Goal: Task Accomplishment & Management: Complete application form

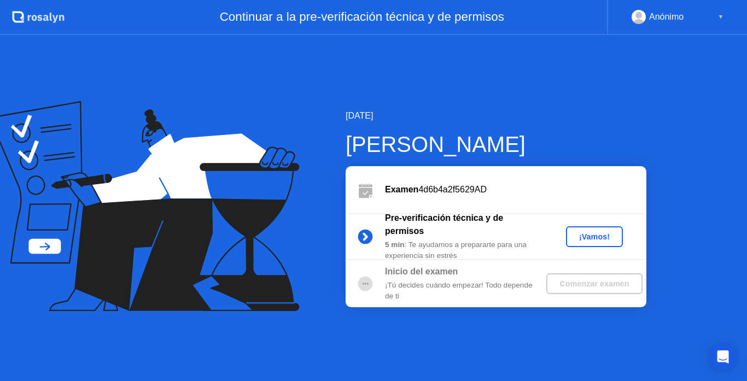
click at [601, 240] on div "¡Vamos!" at bounding box center [595, 236] width 48 height 9
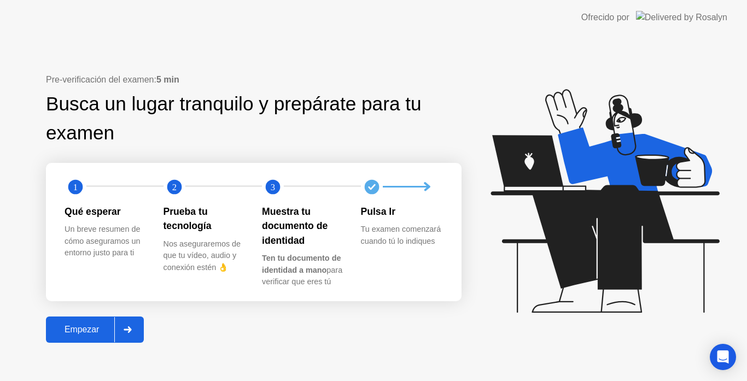
click at [78, 327] on div "Empezar" at bounding box center [81, 330] width 65 height 10
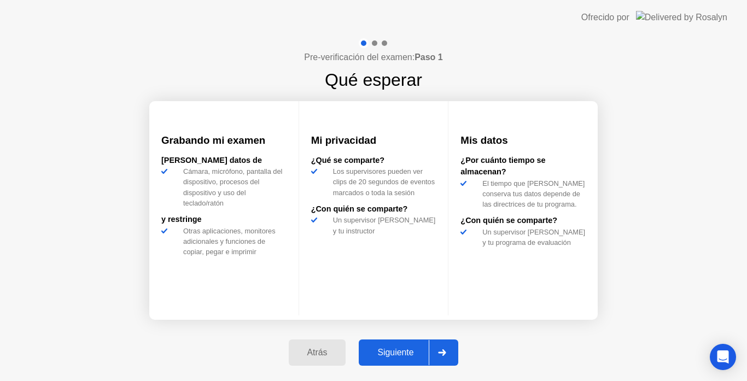
click at [406, 354] on div "Siguiente" at bounding box center [395, 353] width 67 height 10
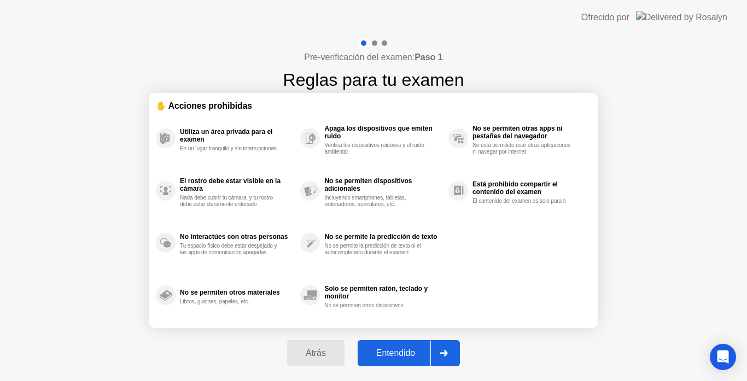
click at [416, 362] on button "Entendido" at bounding box center [409, 353] width 102 height 26
select select "**********"
select select "*******"
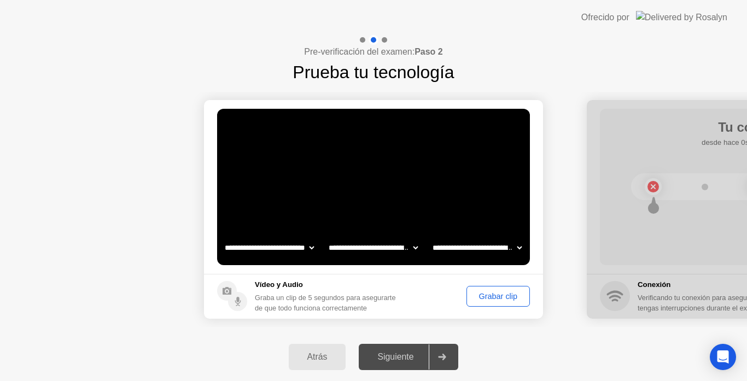
click at [409, 362] on div "Siguiente" at bounding box center [395, 357] width 67 height 10
click at [497, 292] on div "Grabar clip" at bounding box center [498, 296] width 56 height 9
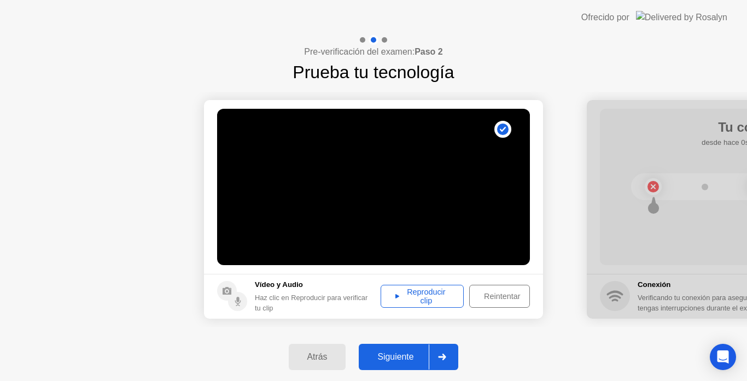
click at [417, 347] on button "Siguiente" at bounding box center [409, 357] width 100 height 26
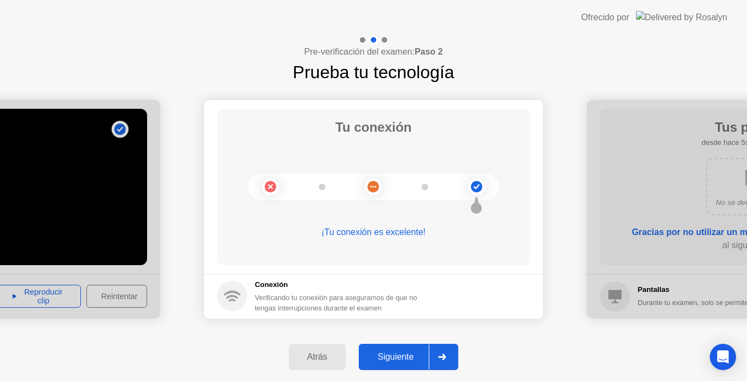
click at [410, 358] on div "Siguiente" at bounding box center [395, 357] width 67 height 10
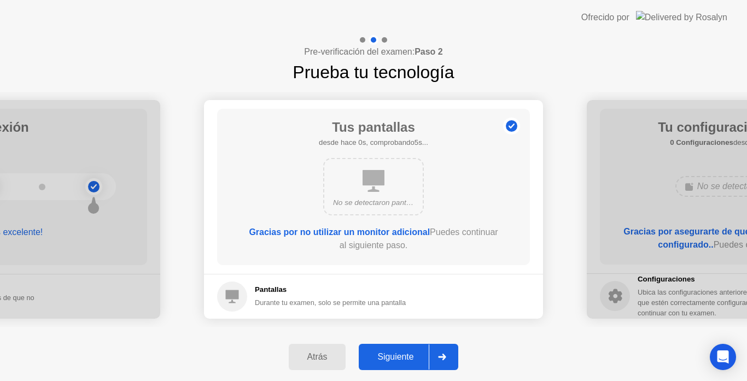
click at [410, 358] on div "Siguiente" at bounding box center [395, 357] width 67 height 10
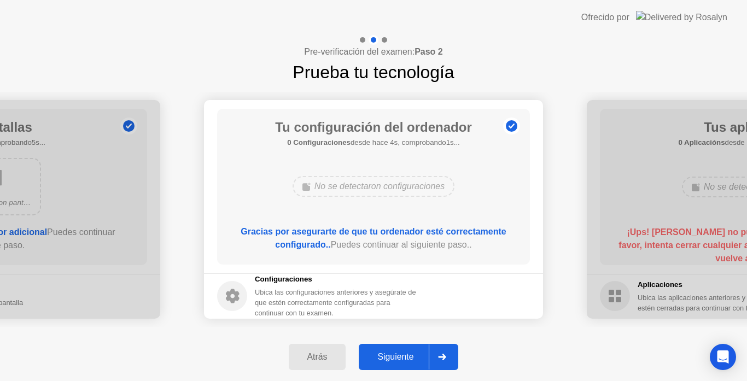
click at [410, 358] on div "Siguiente" at bounding box center [395, 357] width 67 height 10
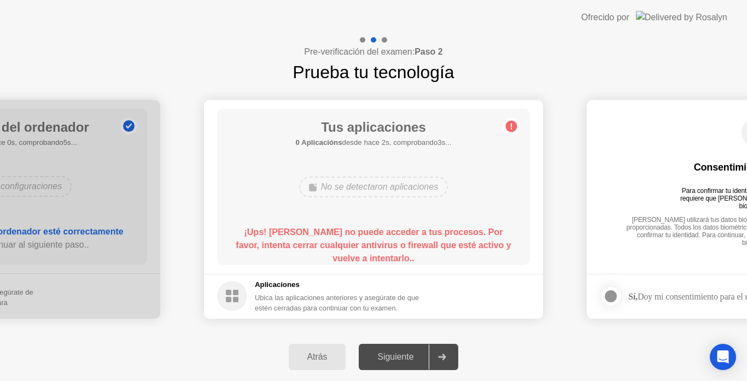
click at [410, 358] on div "Siguiente" at bounding box center [395, 357] width 67 height 10
click at [422, 352] on div "Siguiente" at bounding box center [395, 357] width 67 height 10
click at [514, 330] on div "**********" at bounding box center [373, 209] width 747 height 248
click at [385, 256] on b "¡Ups! [PERSON_NAME] no puede acceder a tus procesos. Por favor, intenta cerrar …" at bounding box center [373, 246] width 275 height 36
click at [385, 237] on div "¡Ups! [PERSON_NAME] no puede acceder a tus procesos. Por favor, intenta cerrar …" at bounding box center [374, 245] width 282 height 39
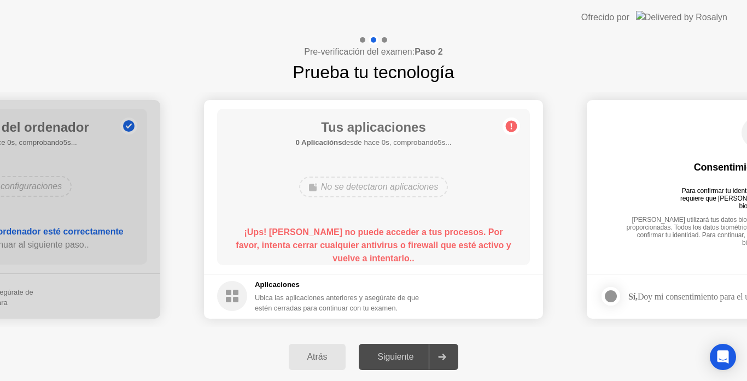
click at [385, 237] on div "¡Ups! [PERSON_NAME] no puede acceder a tus procesos. Por favor, intenta cerrar …" at bounding box center [374, 245] width 282 height 39
click at [265, 301] on div "Ubica las aplicaciones anteriores y asegúrate de que estén cerradas para contin…" at bounding box center [338, 303] width 166 height 21
click at [509, 126] on circle at bounding box center [511, 125] width 11 height 11
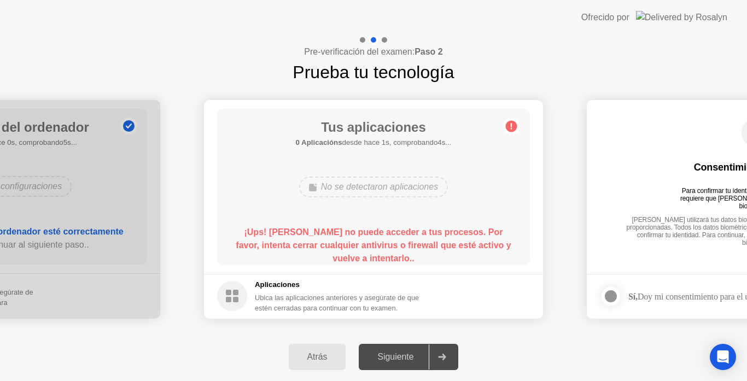
click at [398, 243] on b "¡Ups! [PERSON_NAME] no puede acceder a tus procesos. Por favor, intenta cerrar …" at bounding box center [373, 246] width 275 height 36
click at [233, 293] on rect at bounding box center [235, 292] width 5 height 5
click at [279, 284] on h5 "Aplicaciones" at bounding box center [338, 285] width 166 height 11
click at [327, 307] on div "Ubica las aplicaciones anteriores y asegúrate de que estén cerradas para contin…" at bounding box center [338, 303] width 166 height 21
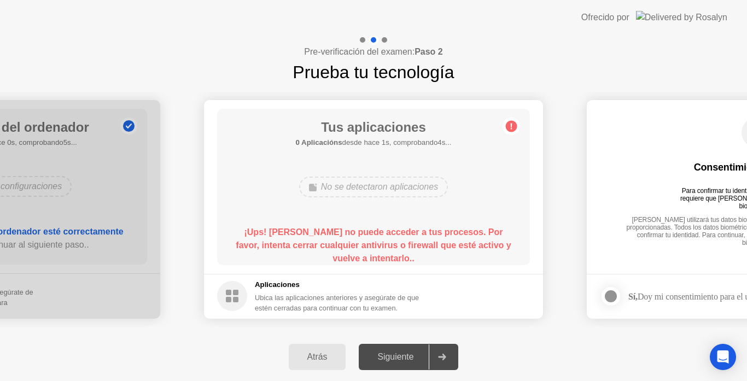
click at [327, 307] on div "Ubica las aplicaciones anteriores y asegúrate de que estén cerradas para contin…" at bounding box center [338, 303] width 166 height 21
click at [384, 234] on b "¡Ups! [PERSON_NAME] no puede acceder a tus procesos. Por favor, intenta cerrar …" at bounding box center [373, 246] width 275 height 36
click at [319, 371] on div "Atrás Siguiente" at bounding box center [373, 357] width 747 height 48
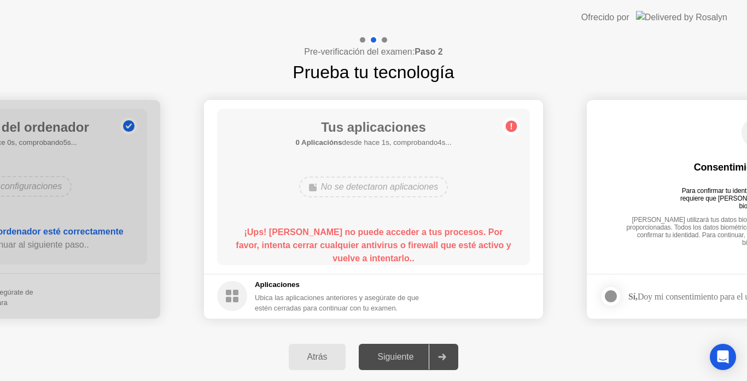
click at [319, 355] on div "Atrás" at bounding box center [317, 357] width 51 height 10
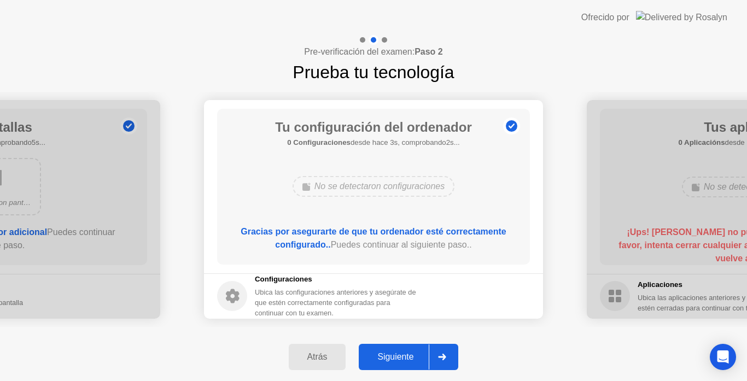
click at [400, 352] on div "Siguiente" at bounding box center [395, 357] width 67 height 10
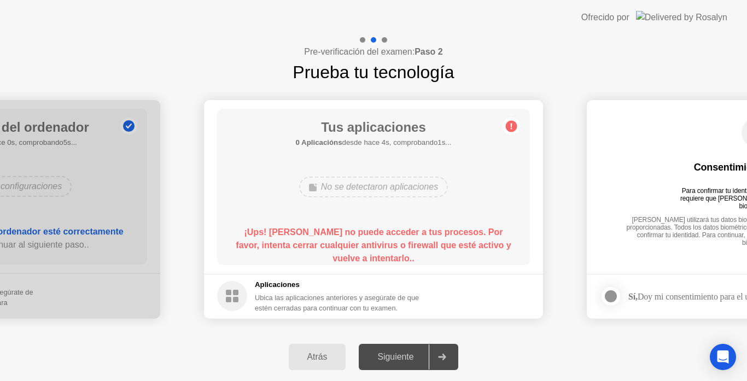
click at [405, 354] on div "Siguiente" at bounding box center [395, 357] width 67 height 10
